Goal: Task Accomplishment & Management: Manage account settings

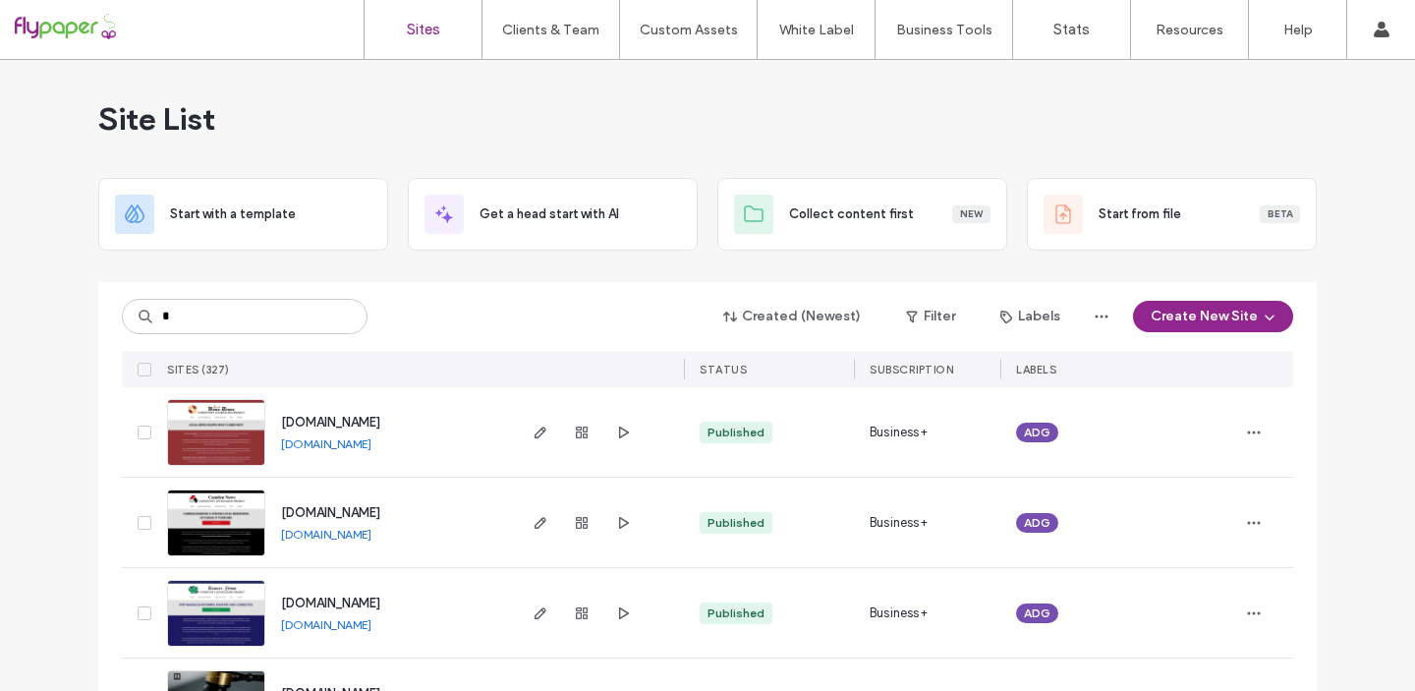
type input "**"
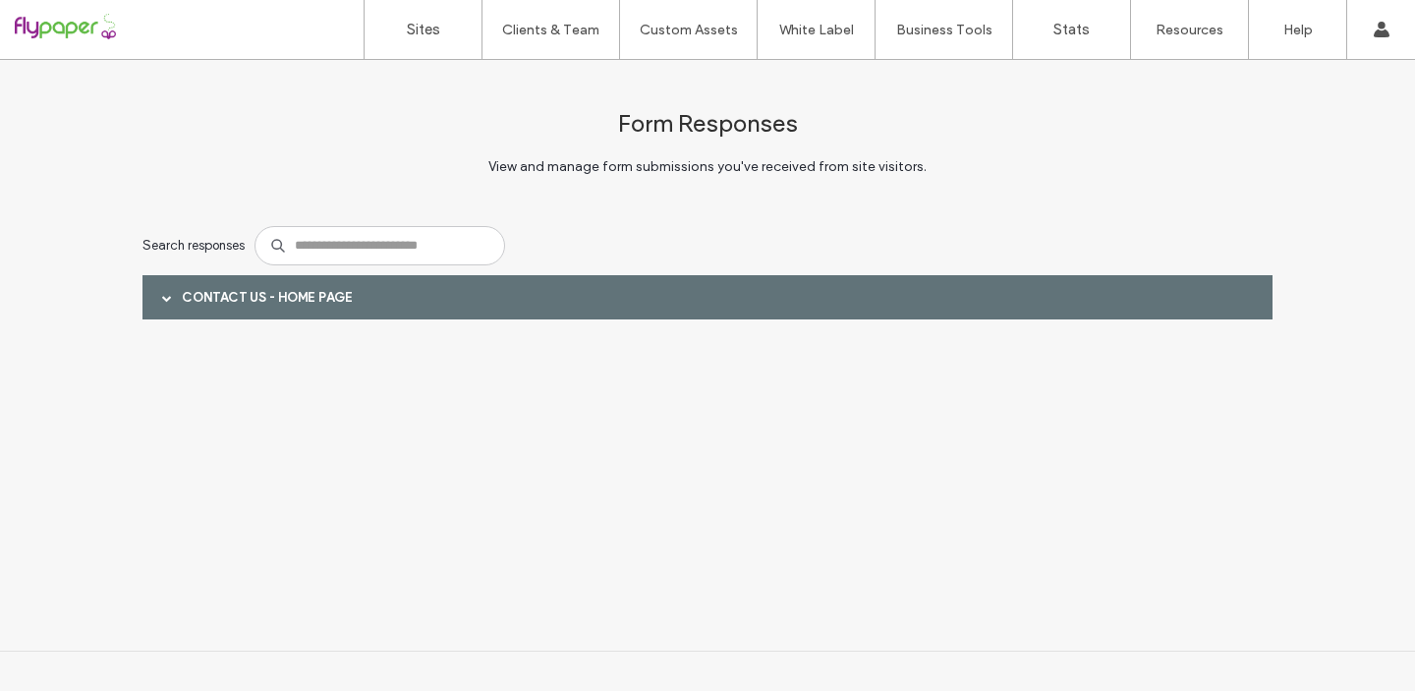
click at [164, 296] on span at bounding box center [167, 298] width 10 height 10
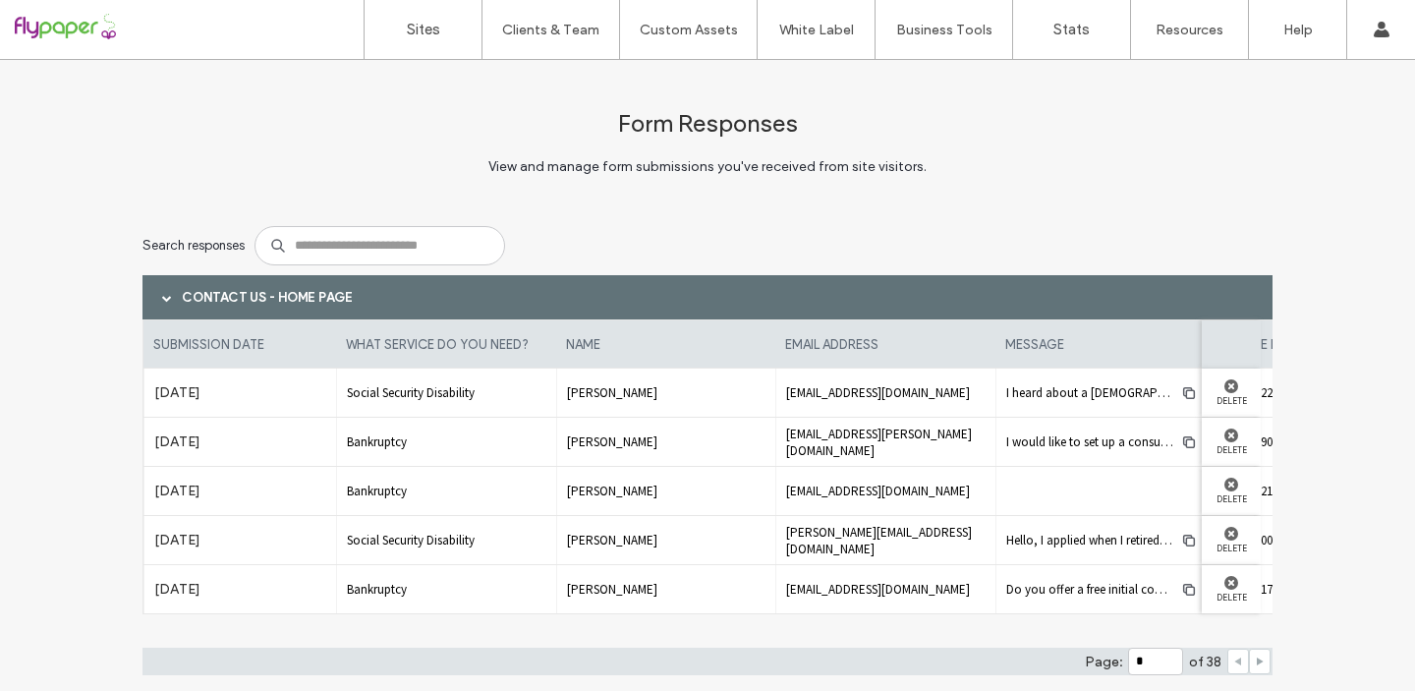
click at [1254, 659] on icon at bounding box center [1259, 661] width 10 height 10
type input "*"
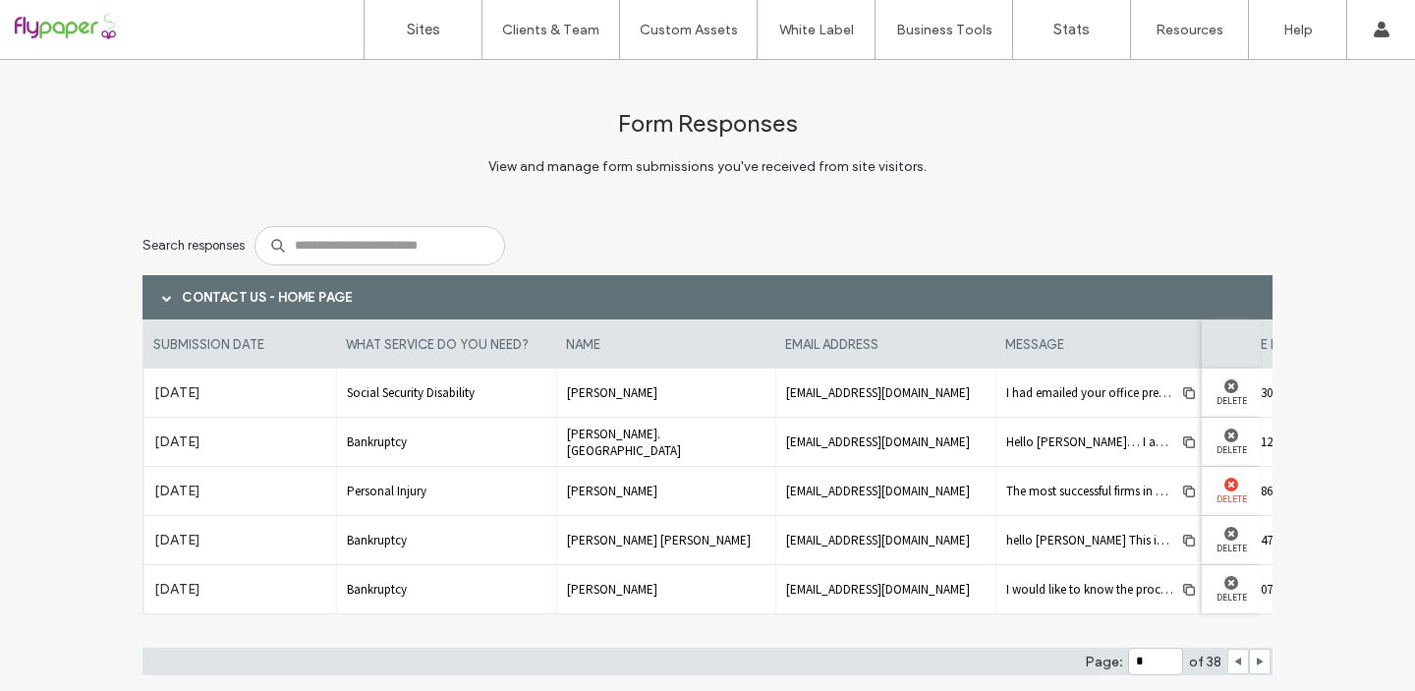
click at [1224, 484] on use at bounding box center [1231, 484] width 14 height 14
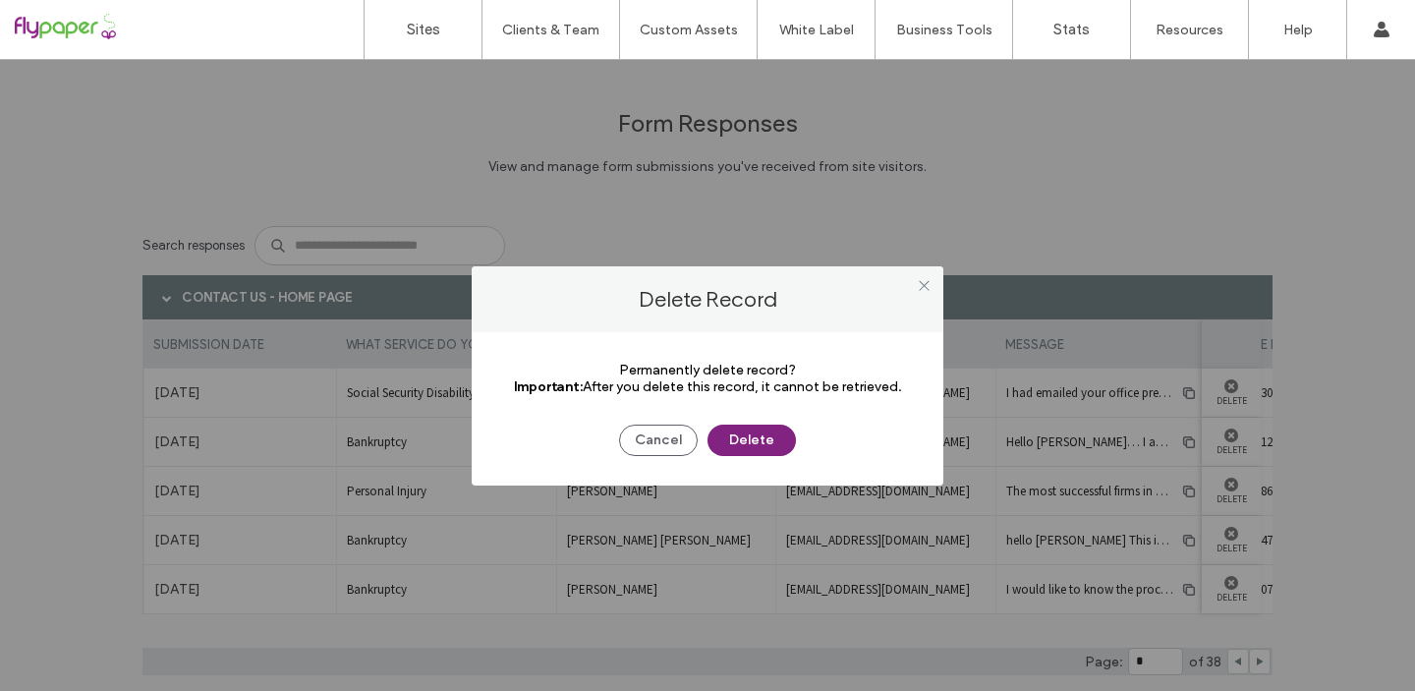
click at [752, 441] on button "Delete" at bounding box center [751, 439] width 88 height 31
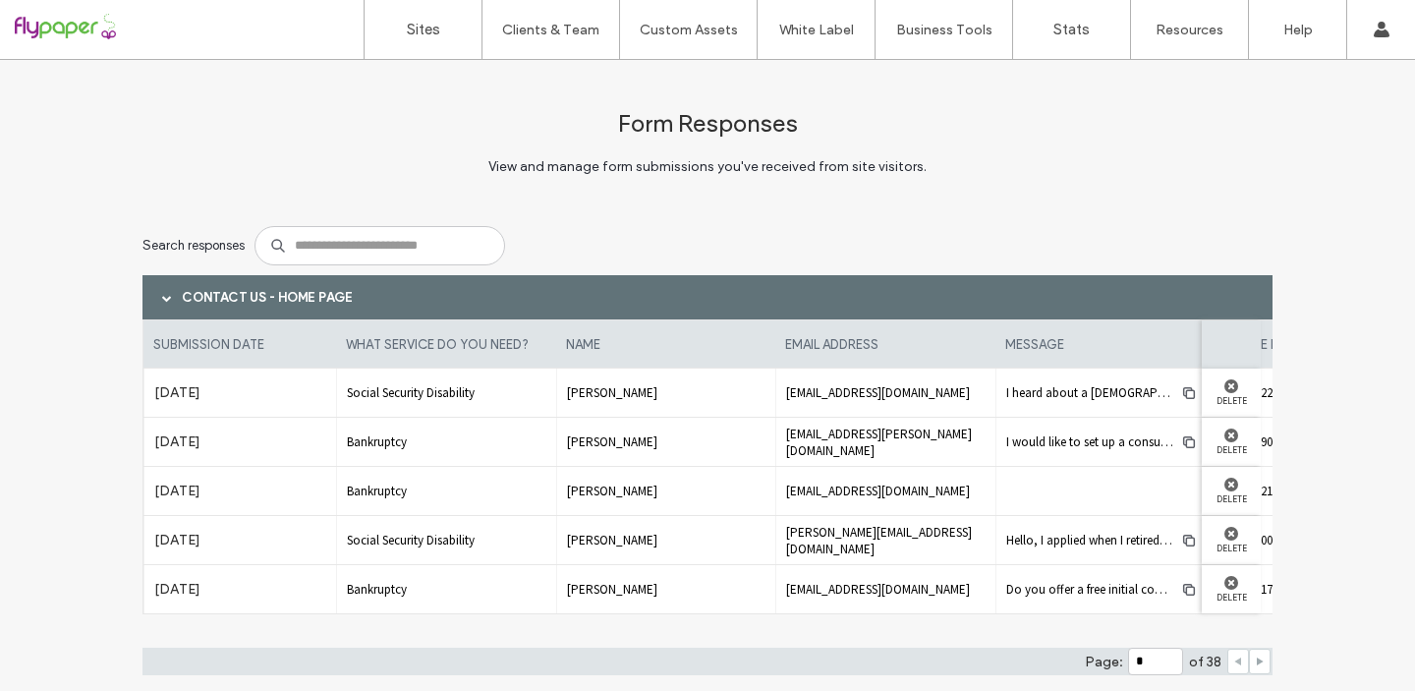
click at [1255, 664] on icon at bounding box center [1259, 661] width 10 height 10
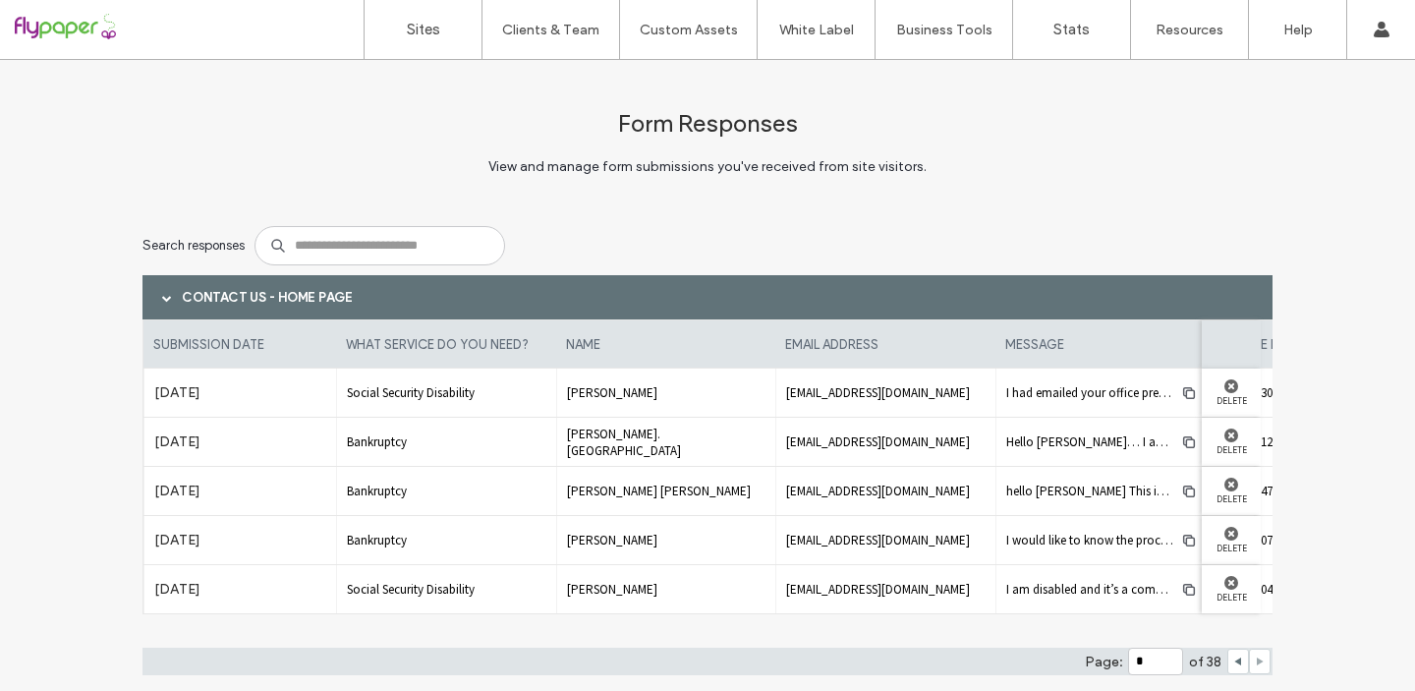
click at [1254, 655] on span at bounding box center [1259, 661] width 10 height 24
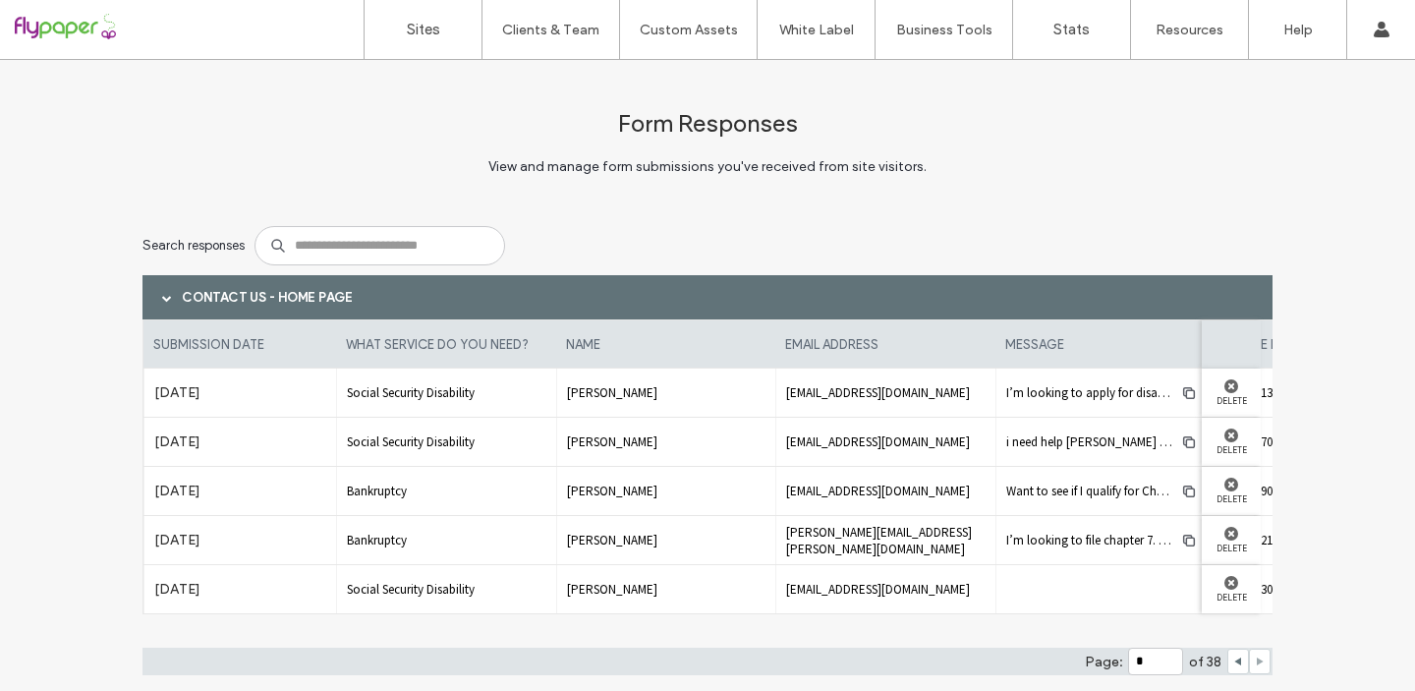
click at [1255, 666] on span at bounding box center [1259, 661] width 10 height 24
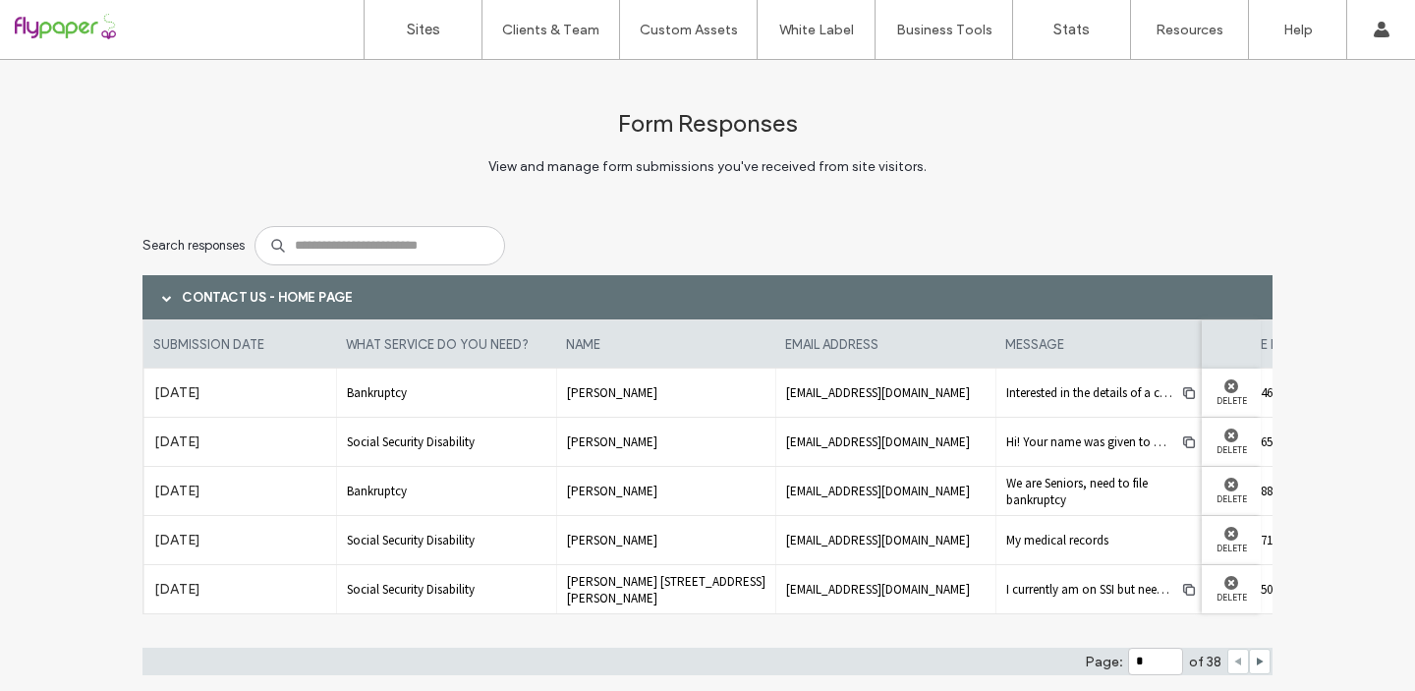
click at [1233, 665] on icon at bounding box center [1238, 661] width 10 height 10
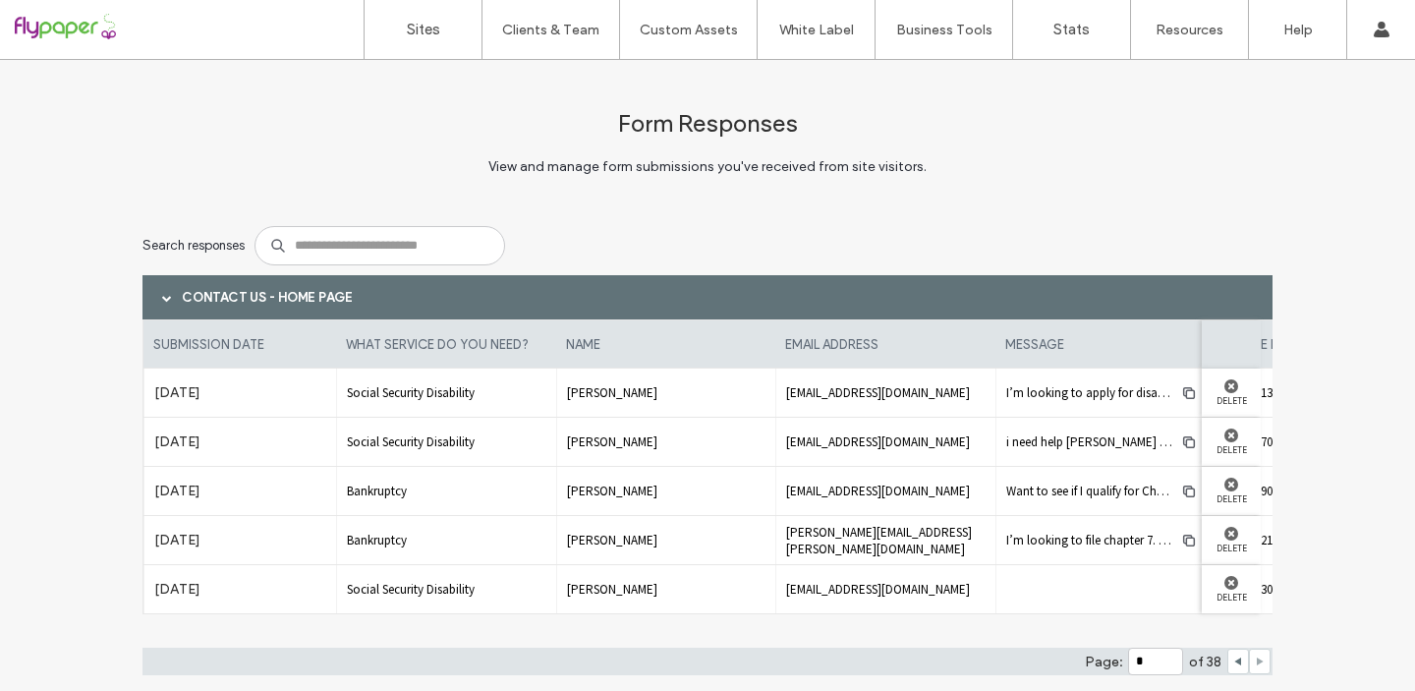
click at [1254, 664] on icon at bounding box center [1259, 661] width 10 height 10
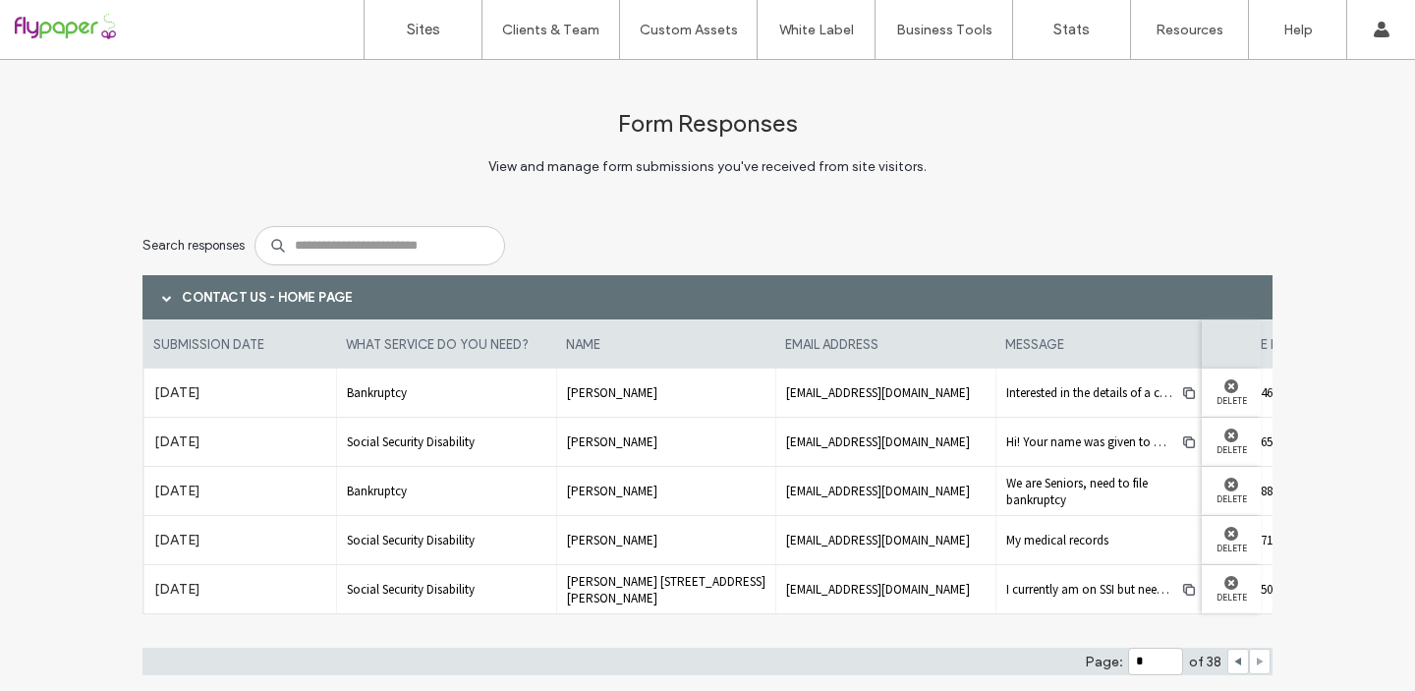
click at [1254, 665] on icon at bounding box center [1259, 661] width 10 height 10
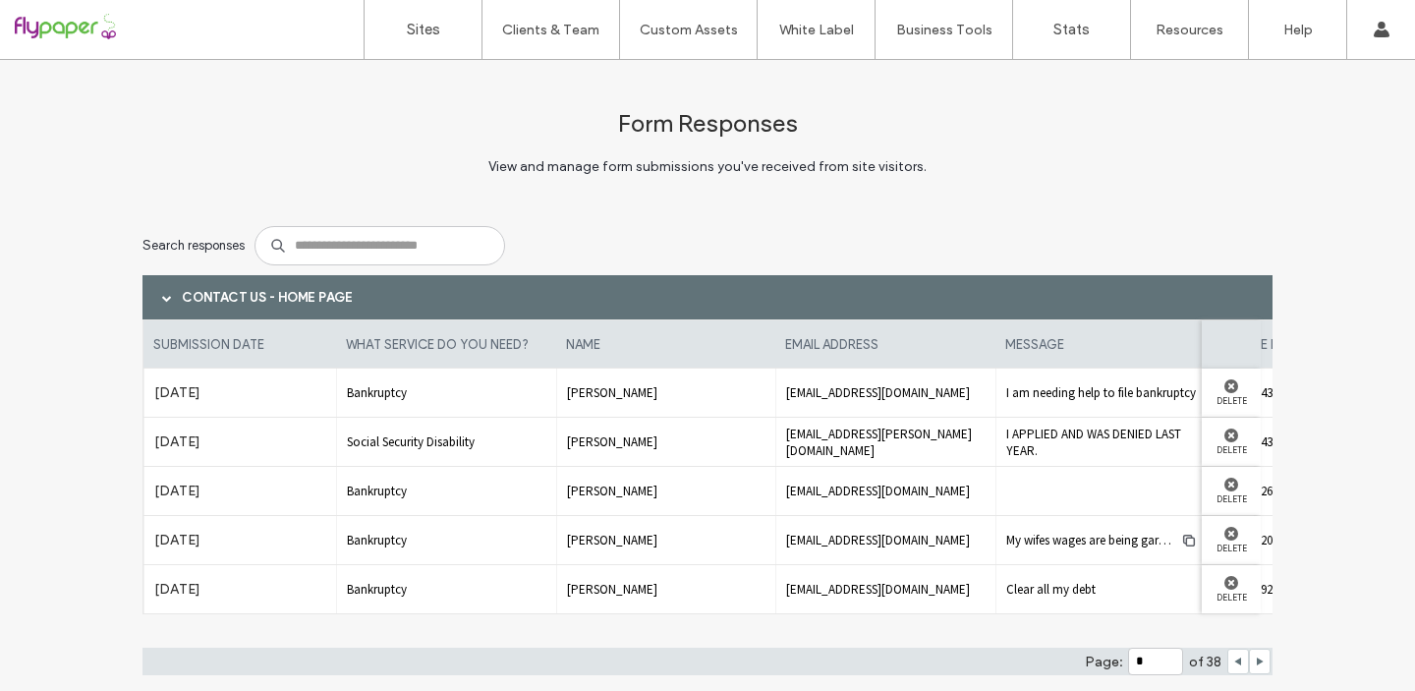
click at [1227, 663] on div at bounding box center [1238, 661] width 22 height 26
click at [1233, 664] on icon at bounding box center [1238, 661] width 10 height 10
